Goal: Information Seeking & Learning: Learn about a topic

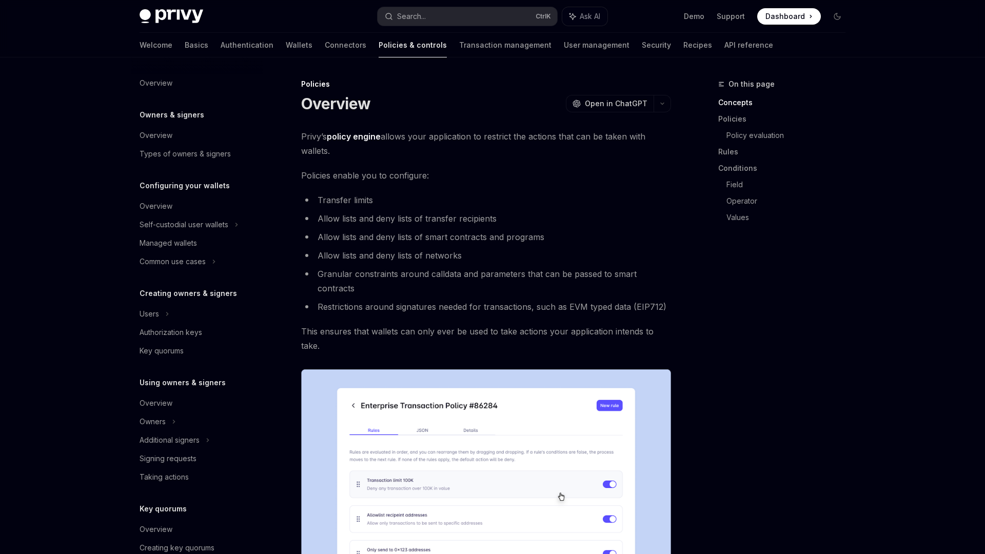
scroll to position [168, 0]
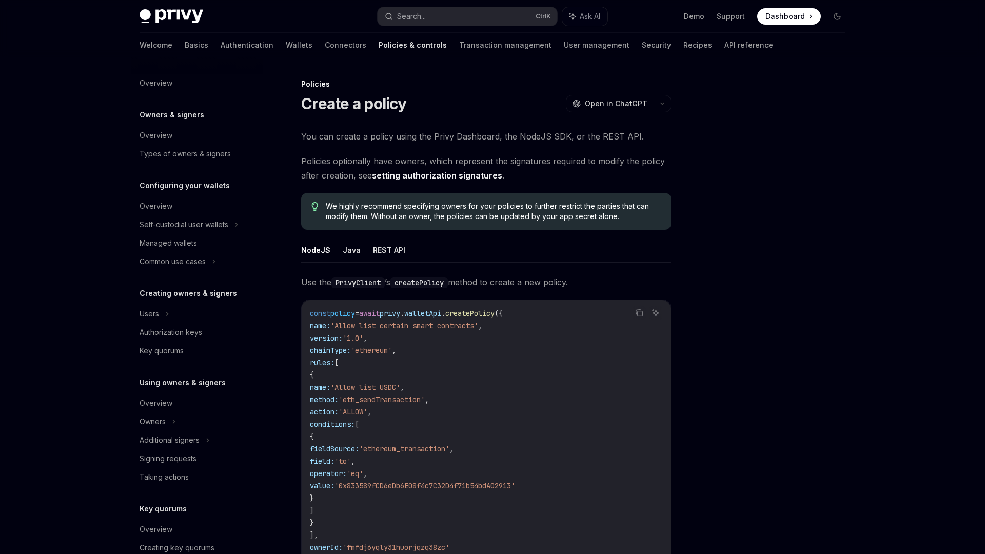
scroll to position [168, 0]
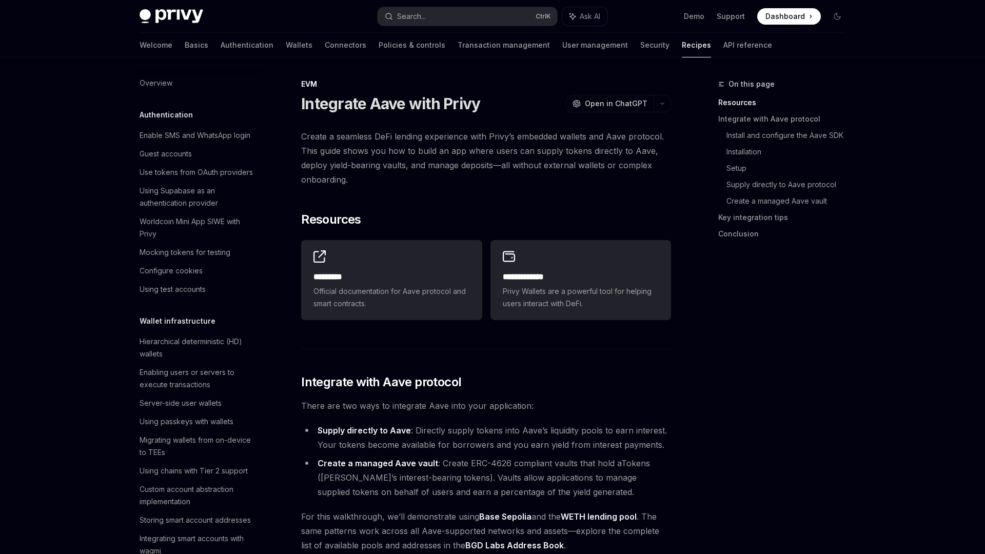
scroll to position [1280, 0]
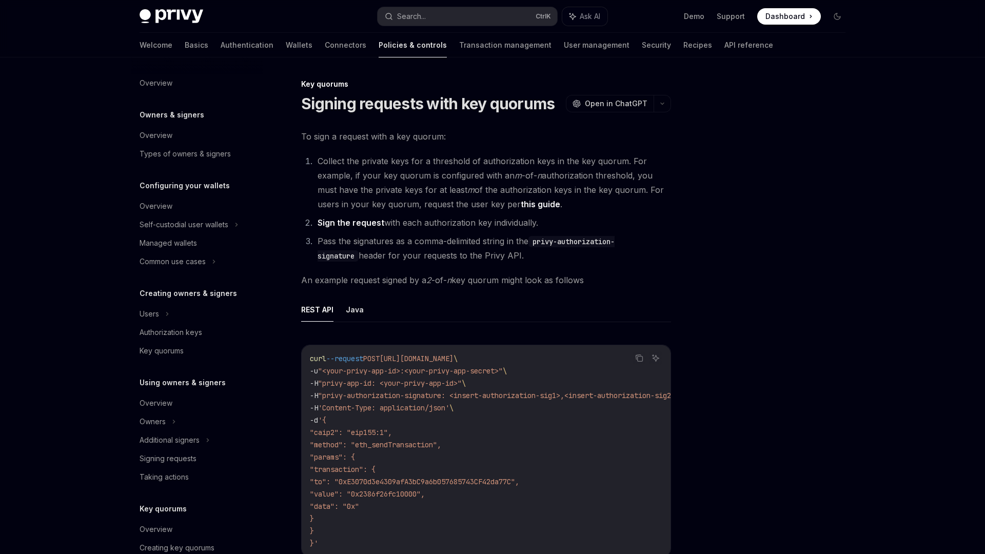
scroll to position [168, 0]
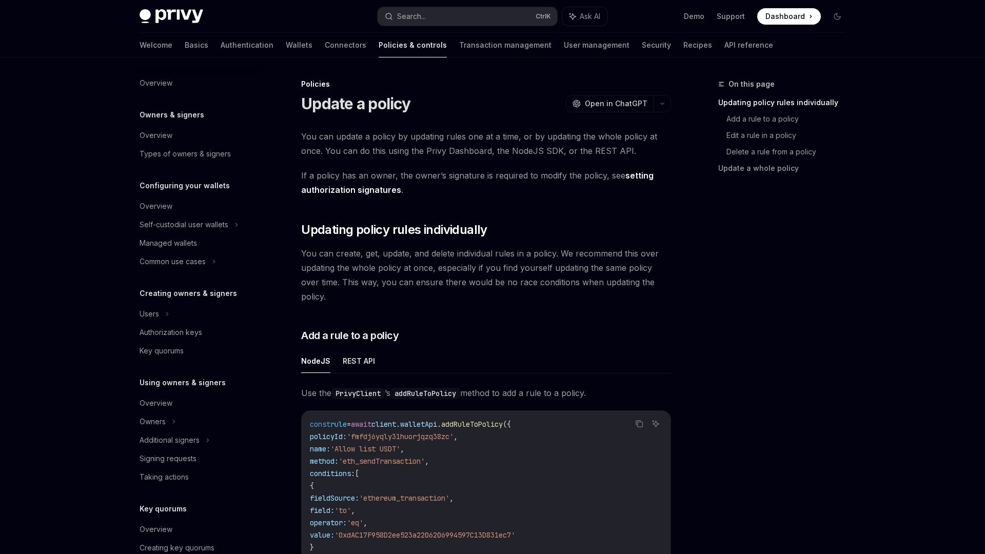
scroll to position [168, 0]
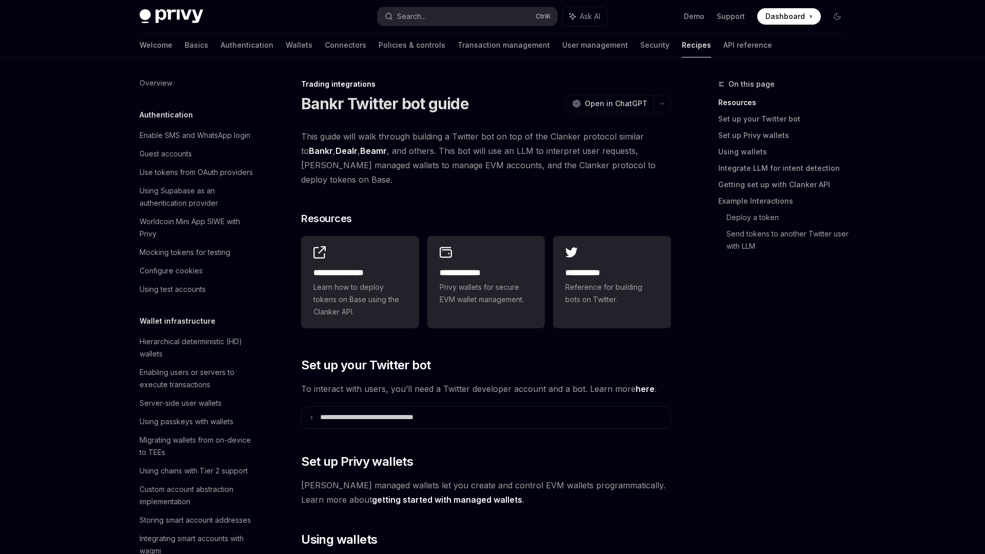
scroll to position [907, 0]
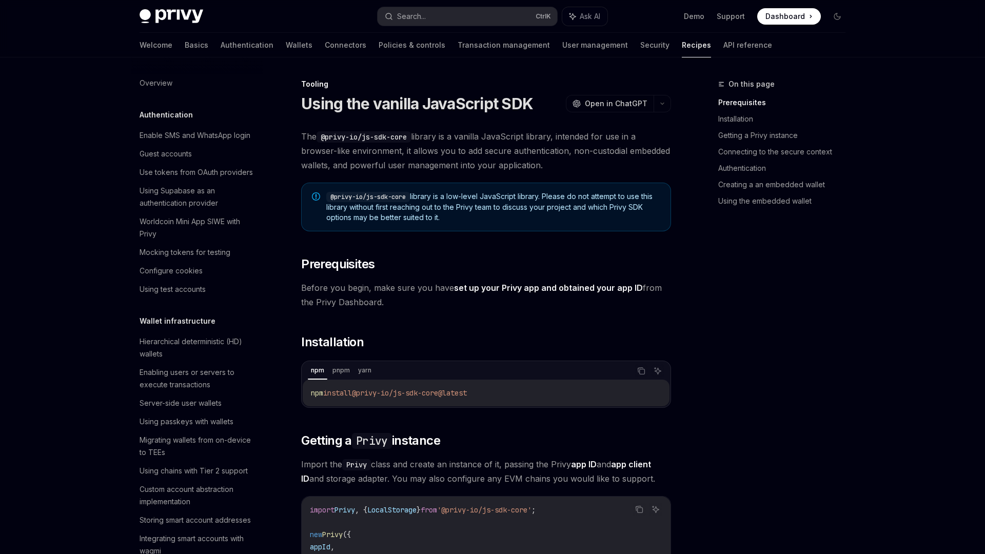
scroll to position [1123, 0]
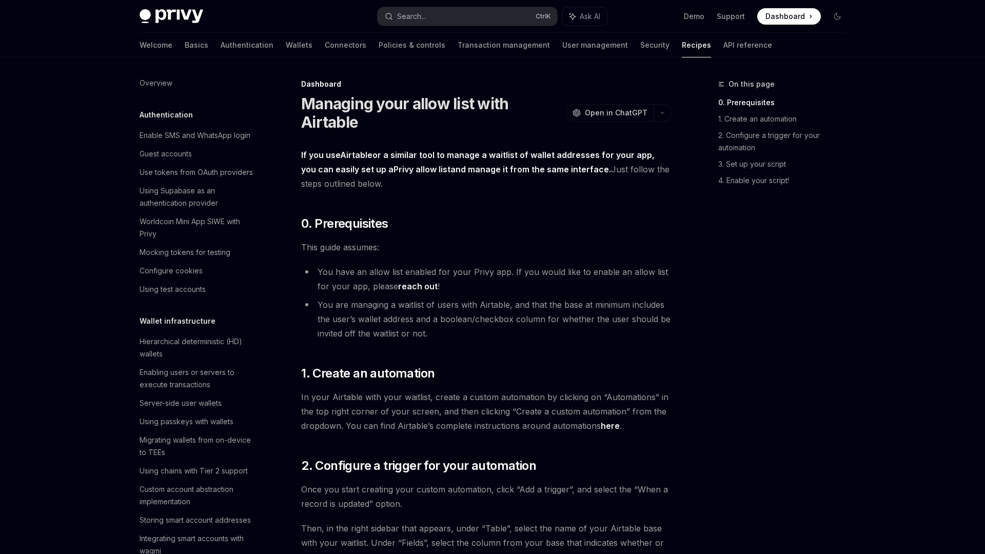
scroll to position [498, 0]
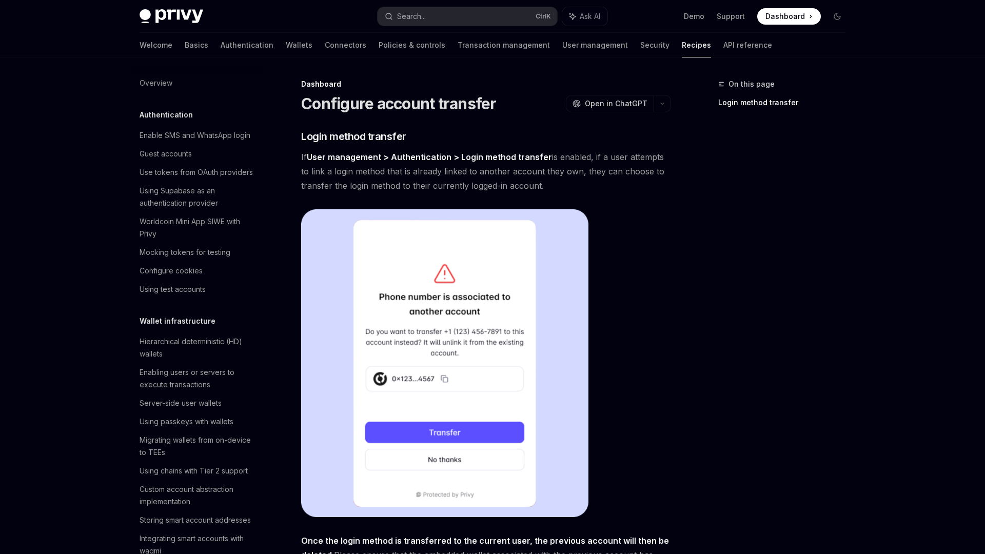
scroll to position [424, 0]
